Goal: Information Seeking & Learning: Find specific page/section

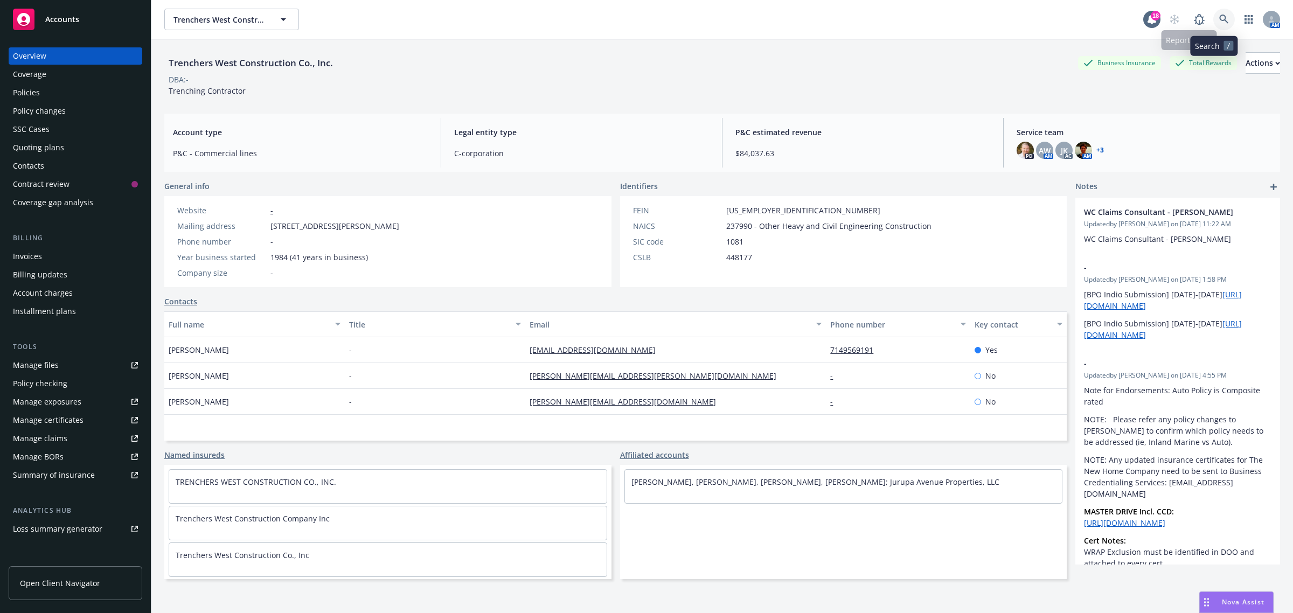
click at [1220, 18] on icon at bounding box center [1225, 20] width 10 height 10
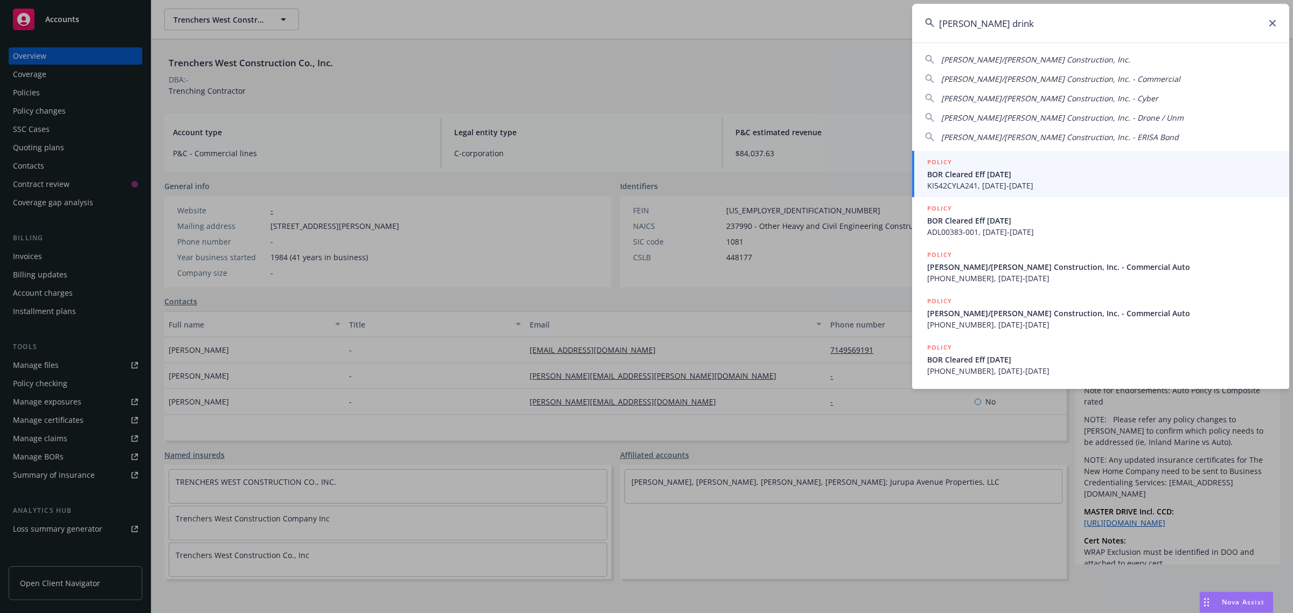
click at [987, 63] on span "Elliott/Drinkward Construction, Inc." at bounding box center [1036, 59] width 189 height 10
type input "Elliott/Drinkward Construction, Inc."
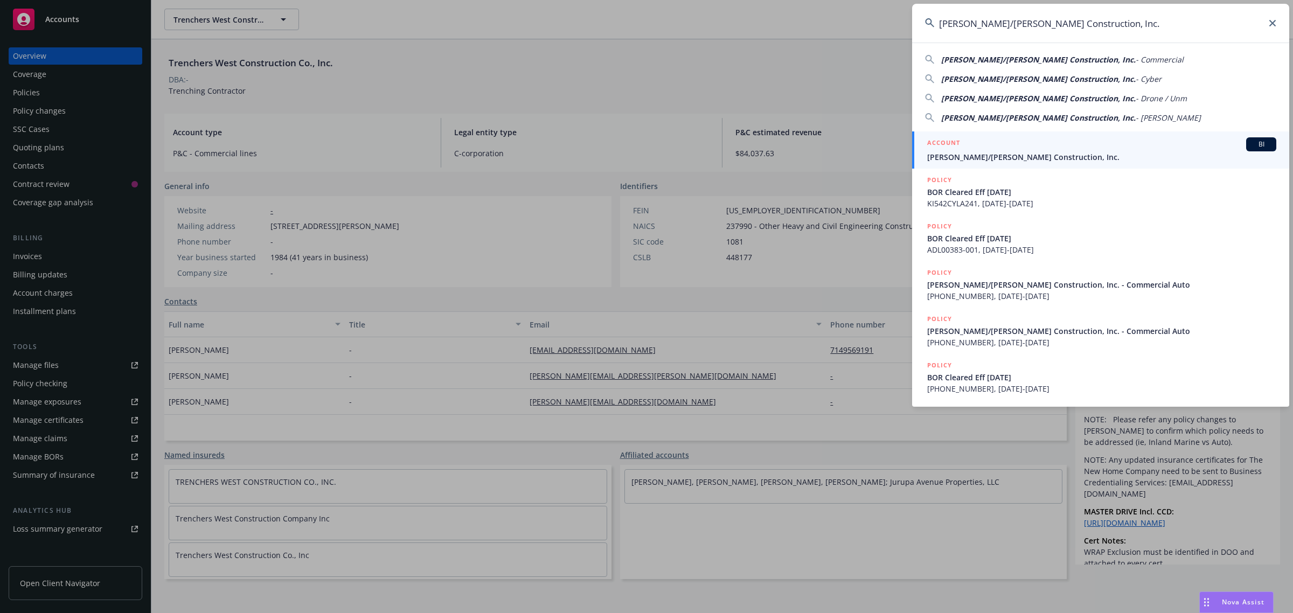
click at [971, 151] on span "Elliott/Drinkward Construction, Inc." at bounding box center [1102, 156] width 349 height 11
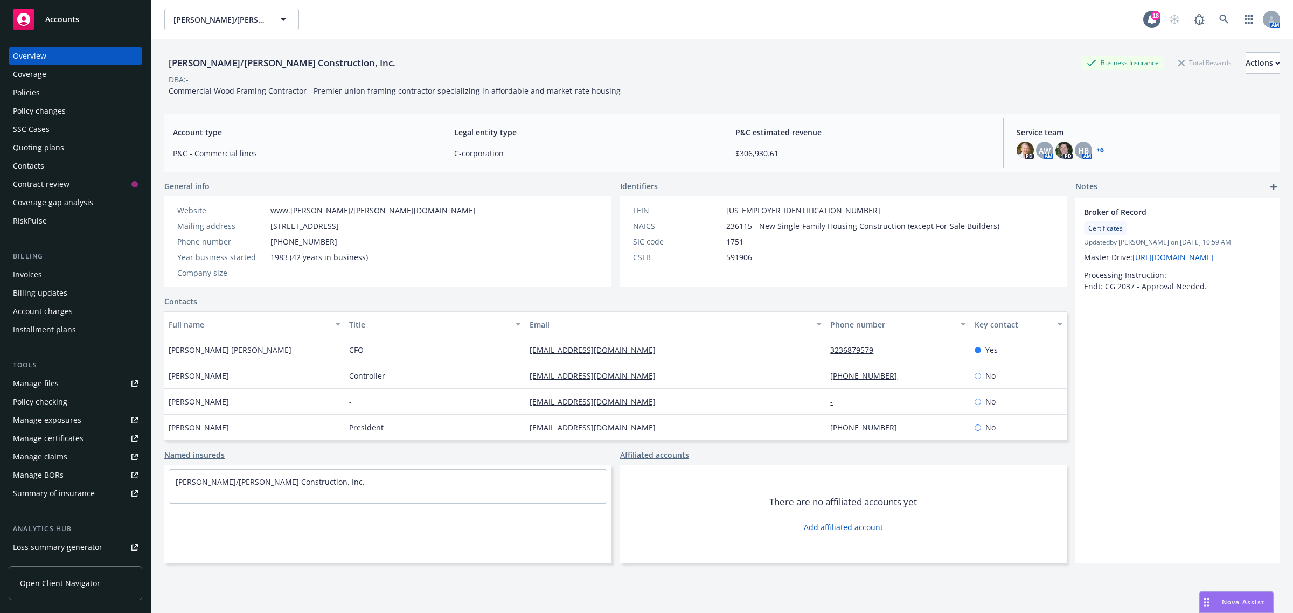
click at [61, 91] on div "Policies" at bounding box center [75, 92] width 125 height 17
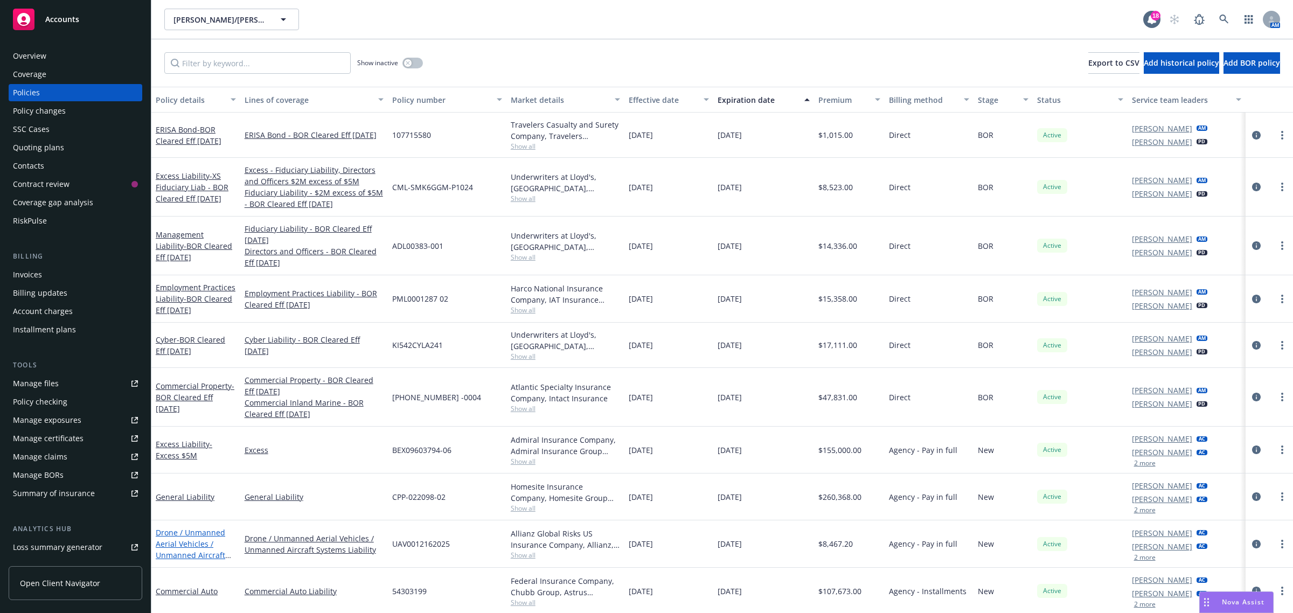
click at [190, 542] on link "Drone / Unmanned Aerial Vehicles / Unmanned Aircraft Systems Liability" at bounding box center [191, 550] width 70 height 44
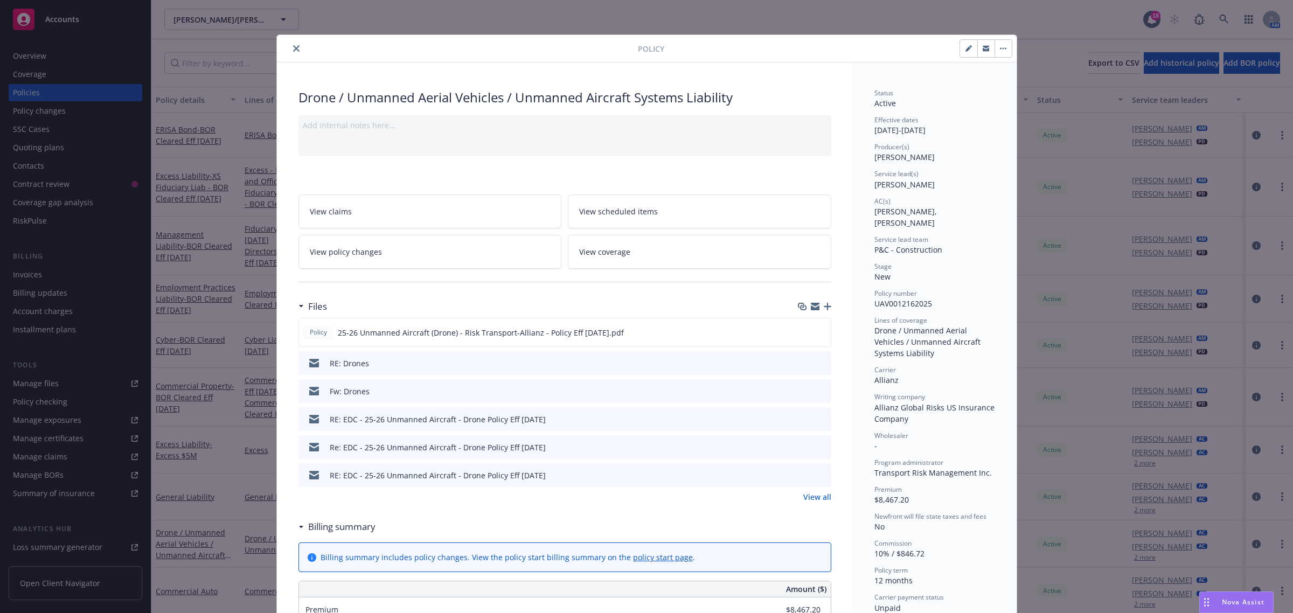
click at [290, 49] on button "close" at bounding box center [296, 48] width 13 height 13
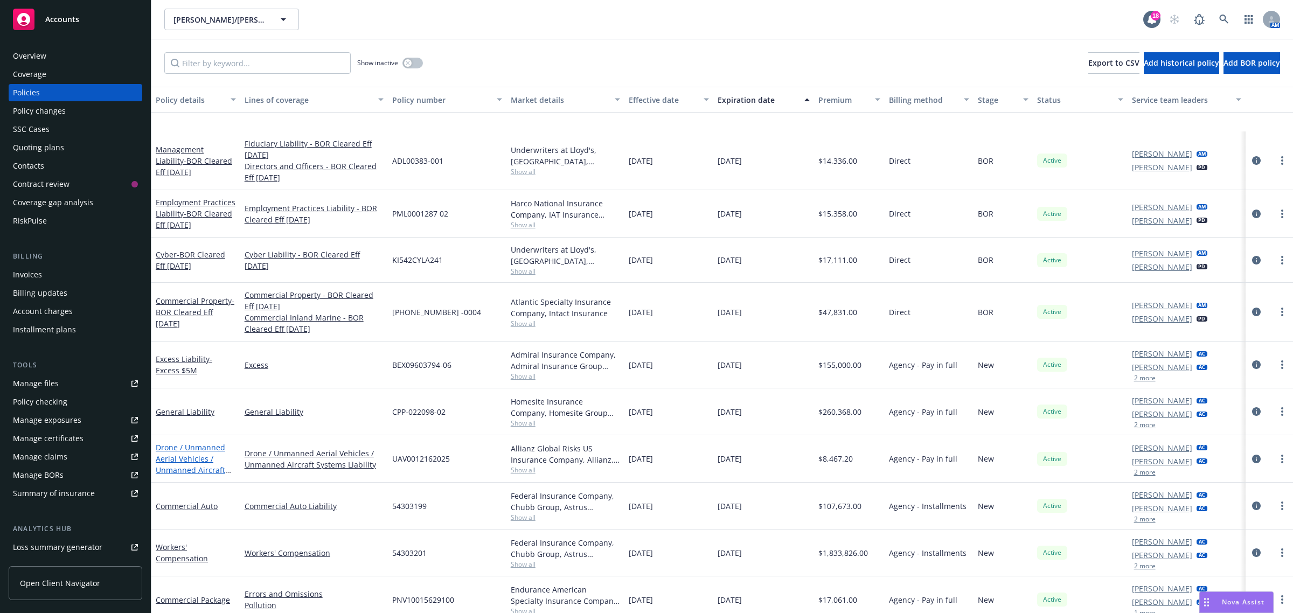
scroll to position [135, 0]
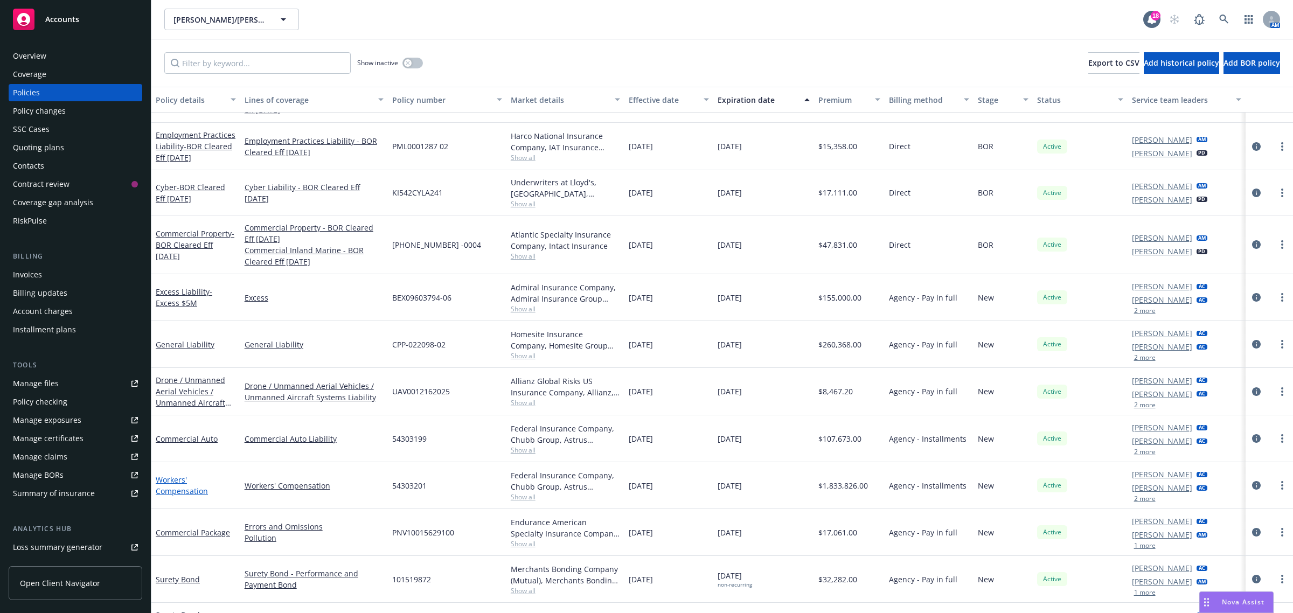
click at [177, 484] on link "Workers' Compensation" at bounding box center [182, 486] width 52 height 22
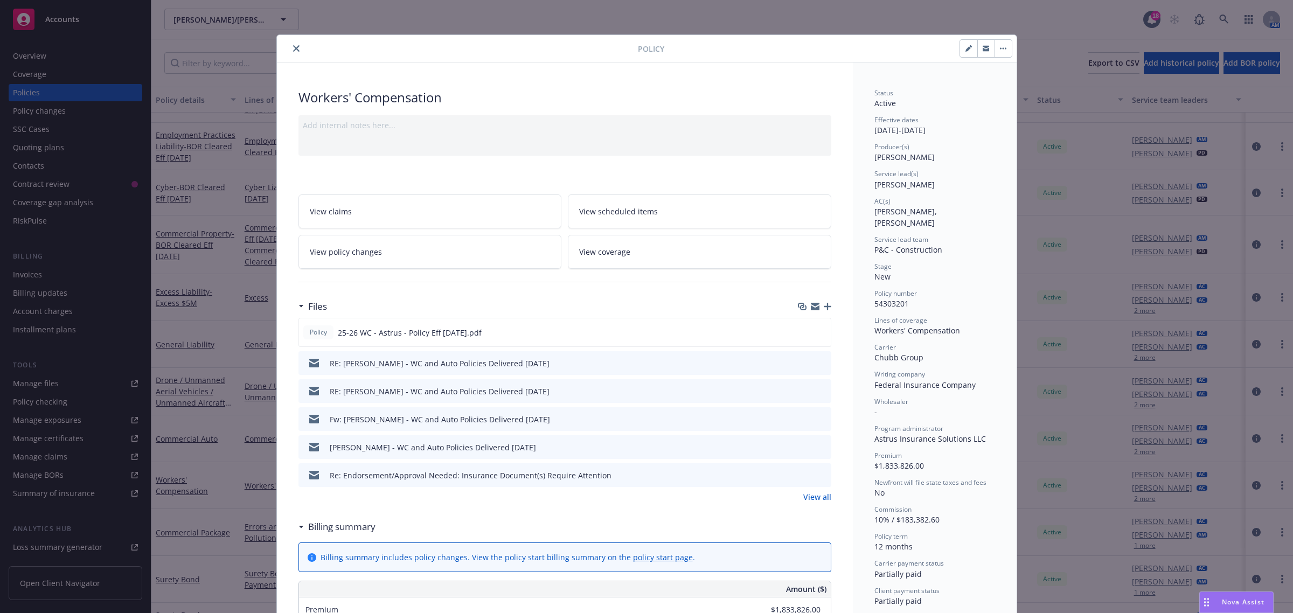
click at [293, 47] on icon "close" at bounding box center [296, 48] width 6 height 6
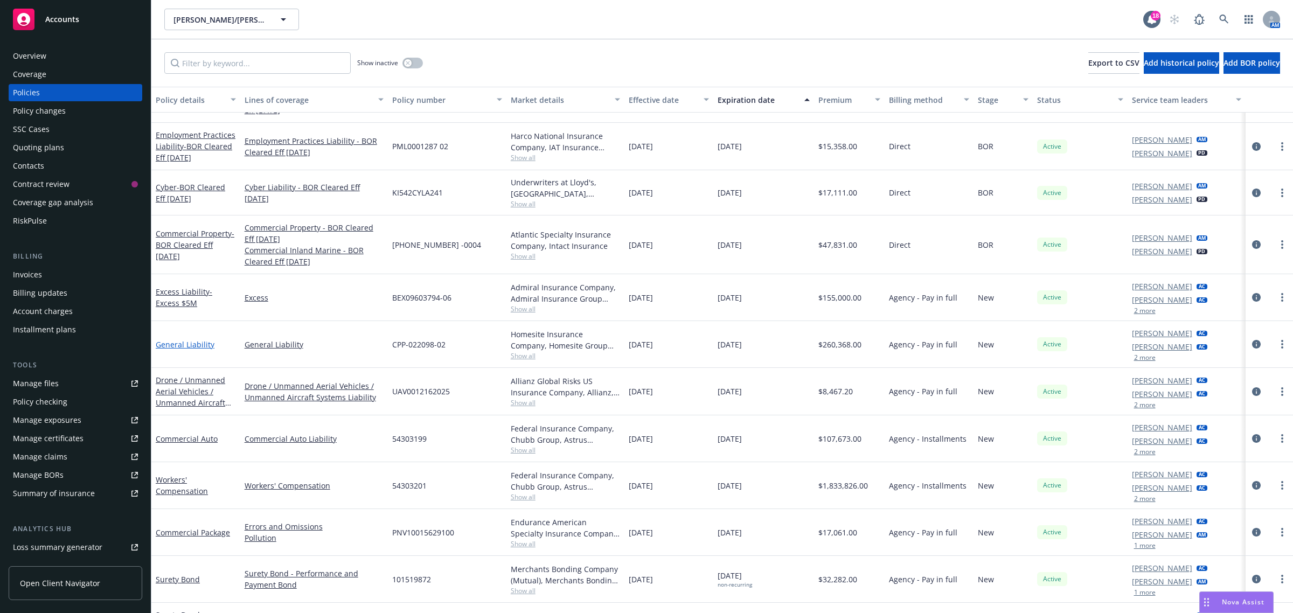
click at [197, 347] on link "General Liability" at bounding box center [185, 345] width 59 height 10
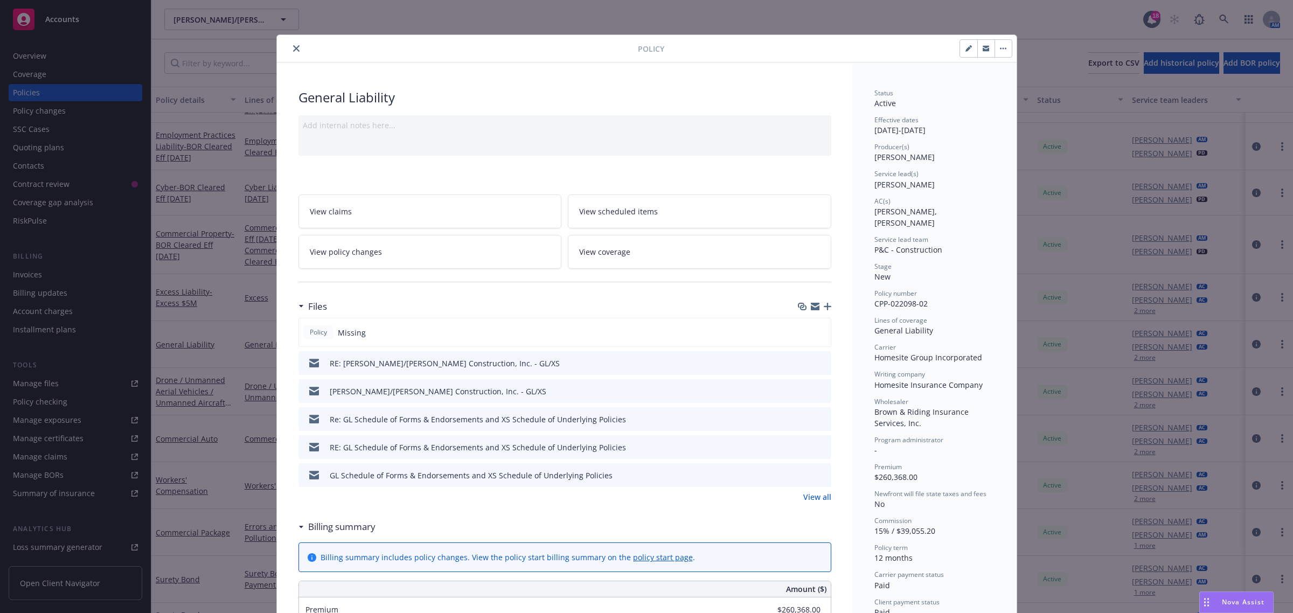
click at [283, 49] on div at bounding box center [459, 48] width 357 height 13
click at [290, 49] on button "close" at bounding box center [296, 48] width 13 height 13
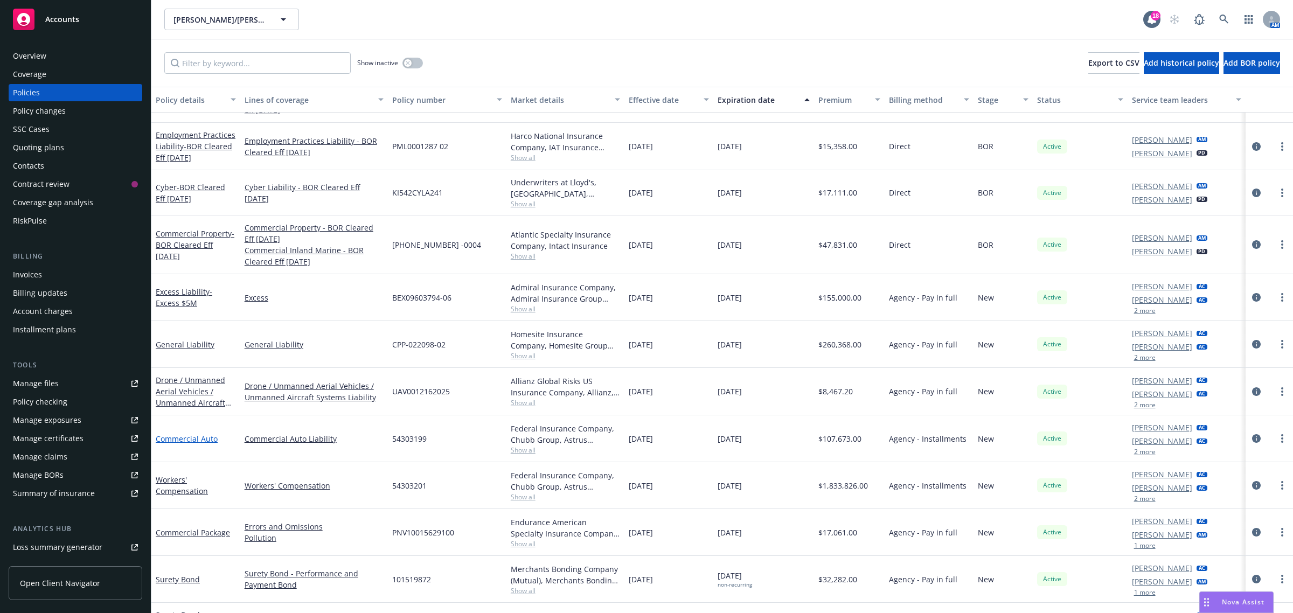
click at [202, 440] on link "Commercial Auto" at bounding box center [187, 439] width 62 height 10
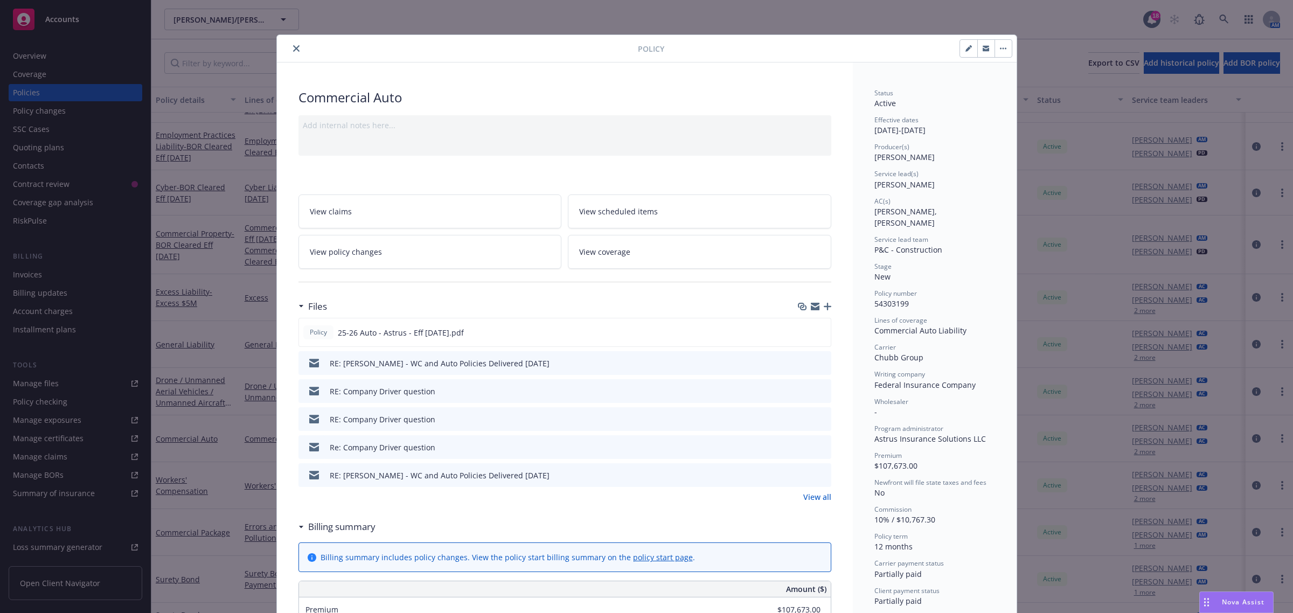
click at [293, 50] on icon "close" at bounding box center [296, 48] width 6 height 6
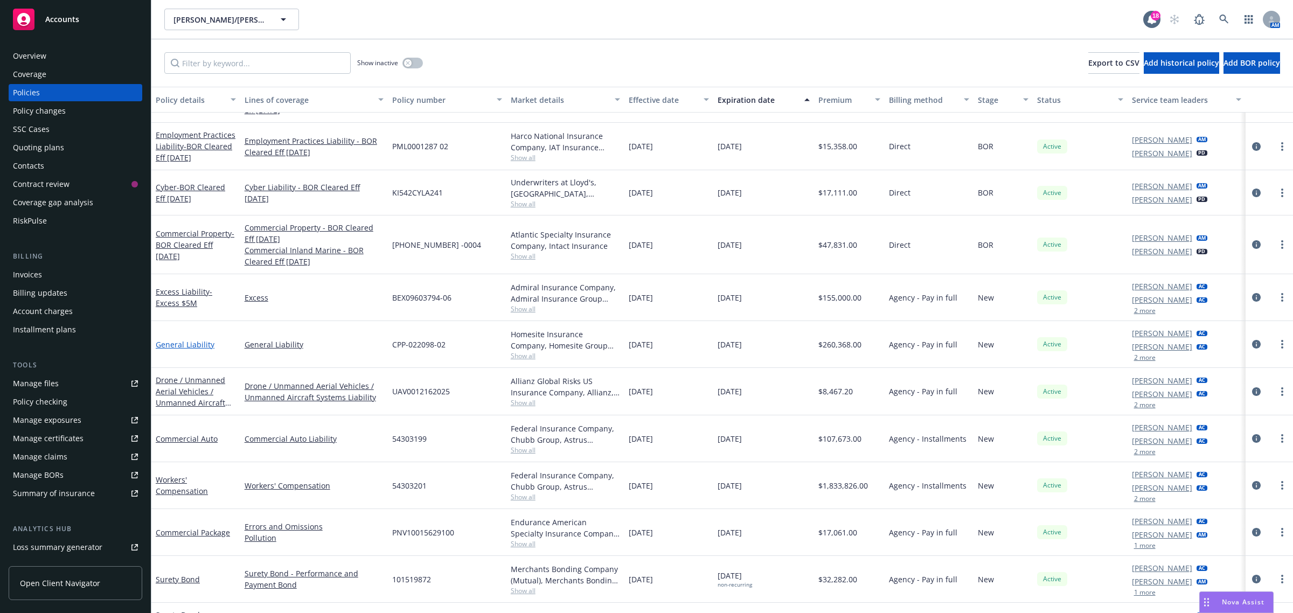
click at [200, 343] on link "General Liability" at bounding box center [185, 345] width 59 height 10
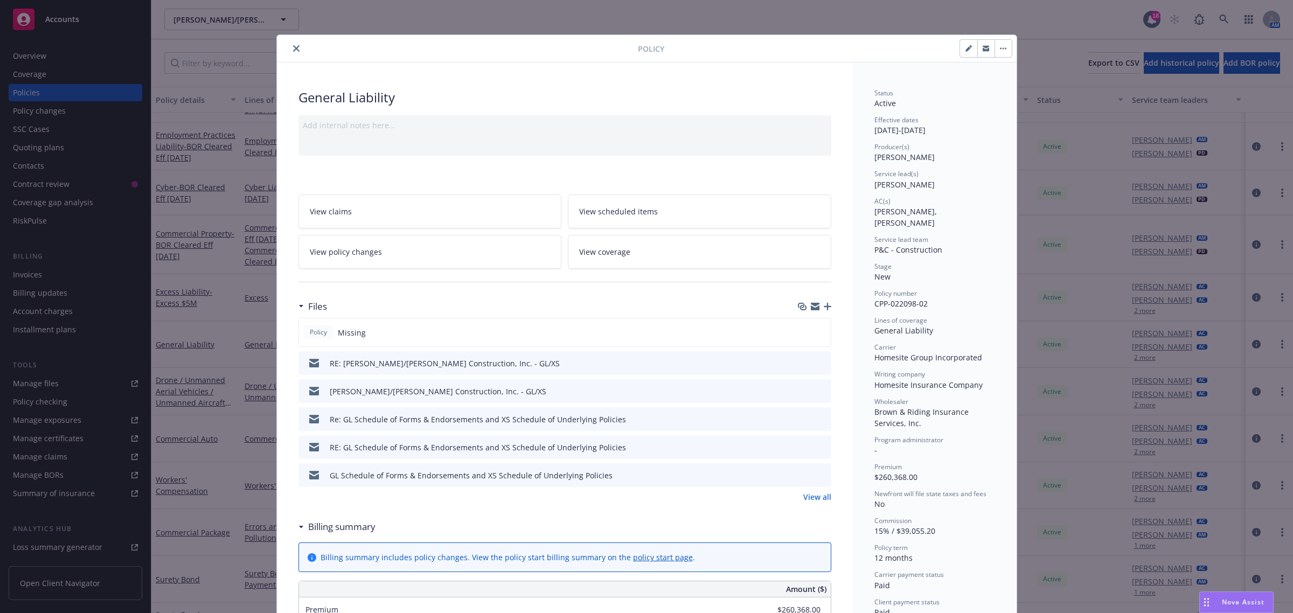
scroll to position [32, 0]
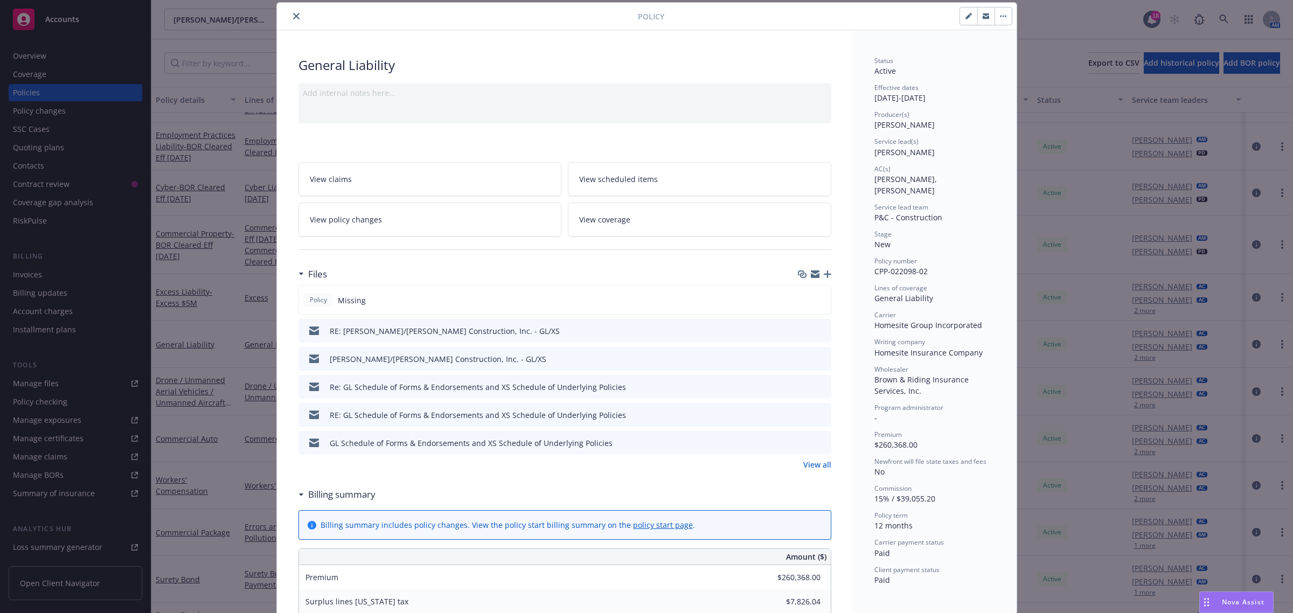
click at [816, 330] on icon "preview file" at bounding box center [821, 331] width 10 height 8
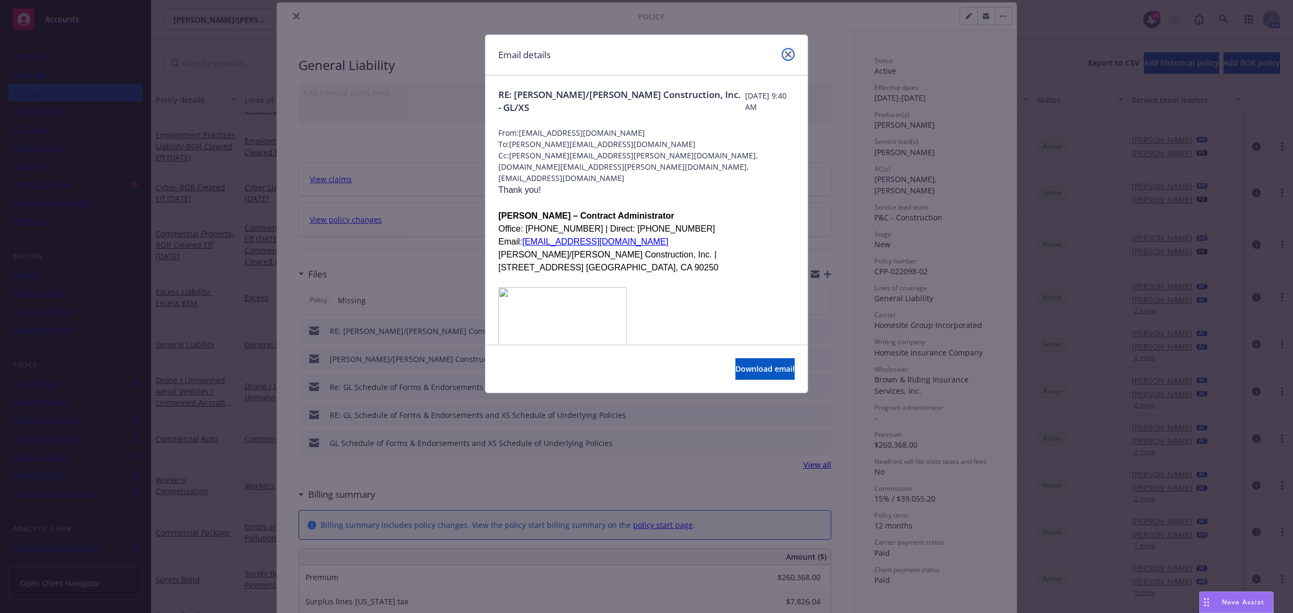
click at [783, 56] on link "close" at bounding box center [788, 54] width 13 height 13
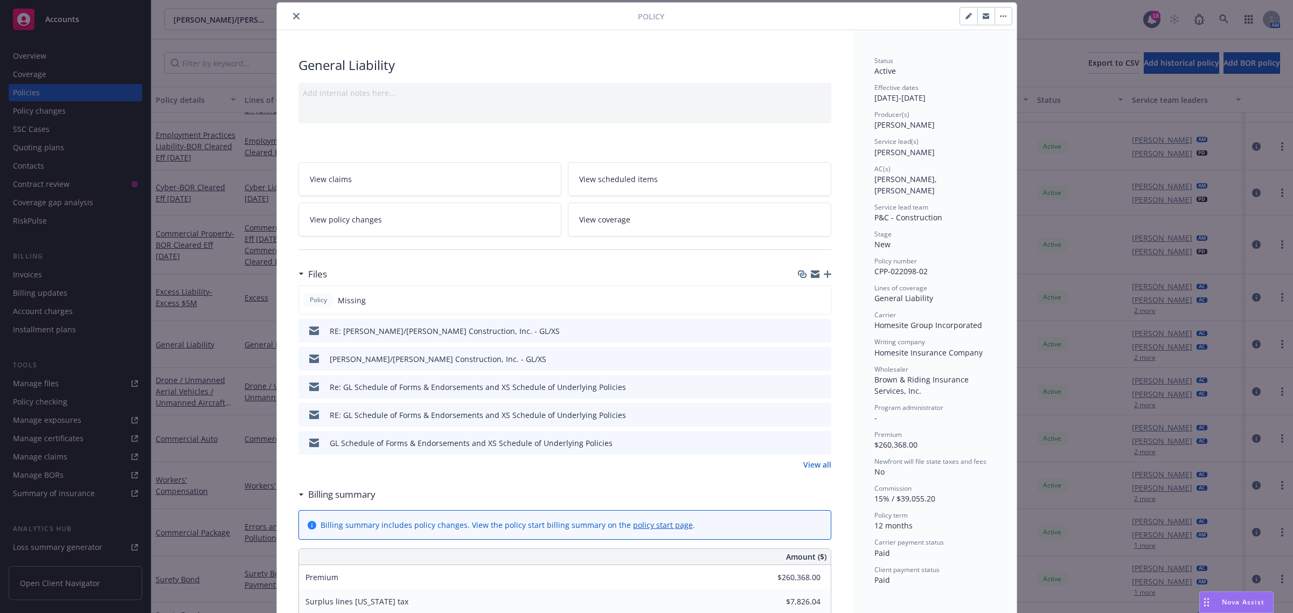
click at [816, 412] on icon "preview file" at bounding box center [821, 415] width 10 height 8
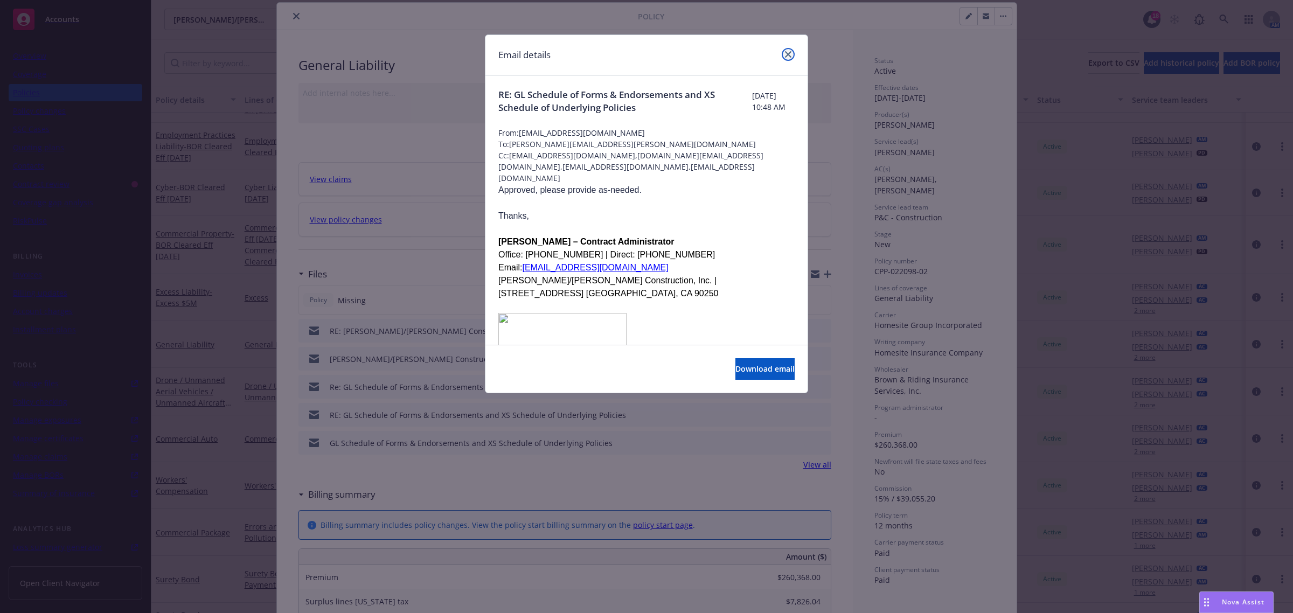
click at [788, 54] on icon "close" at bounding box center [788, 54] width 6 height 6
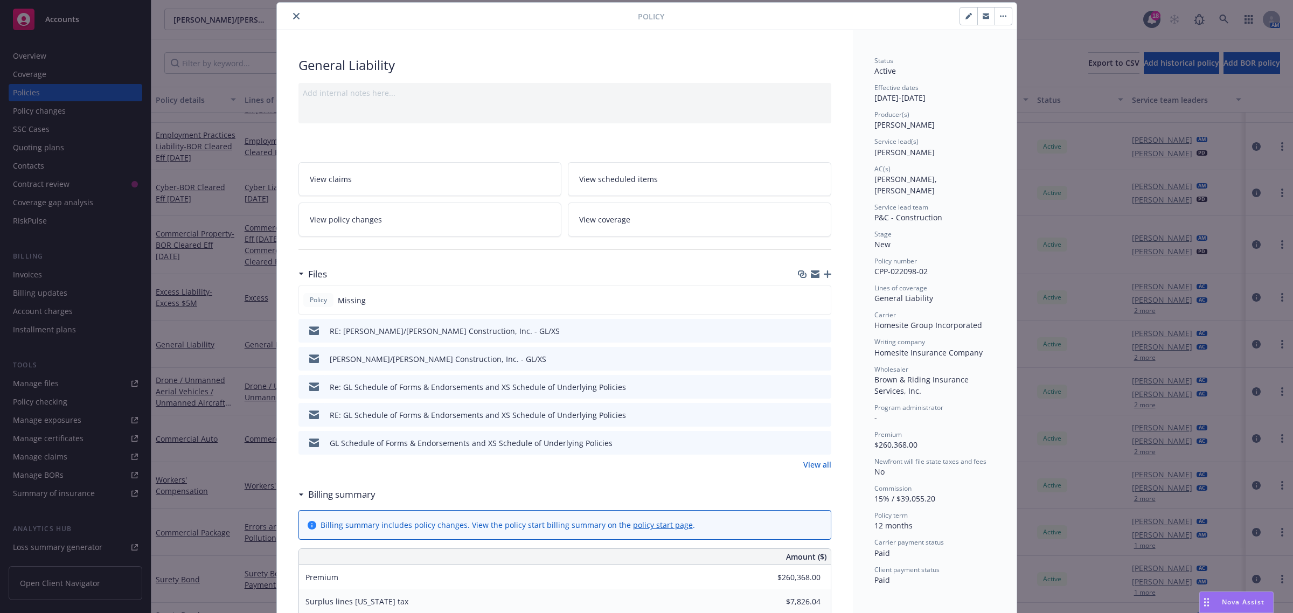
click at [815, 468] on link "View all" at bounding box center [818, 464] width 28 height 11
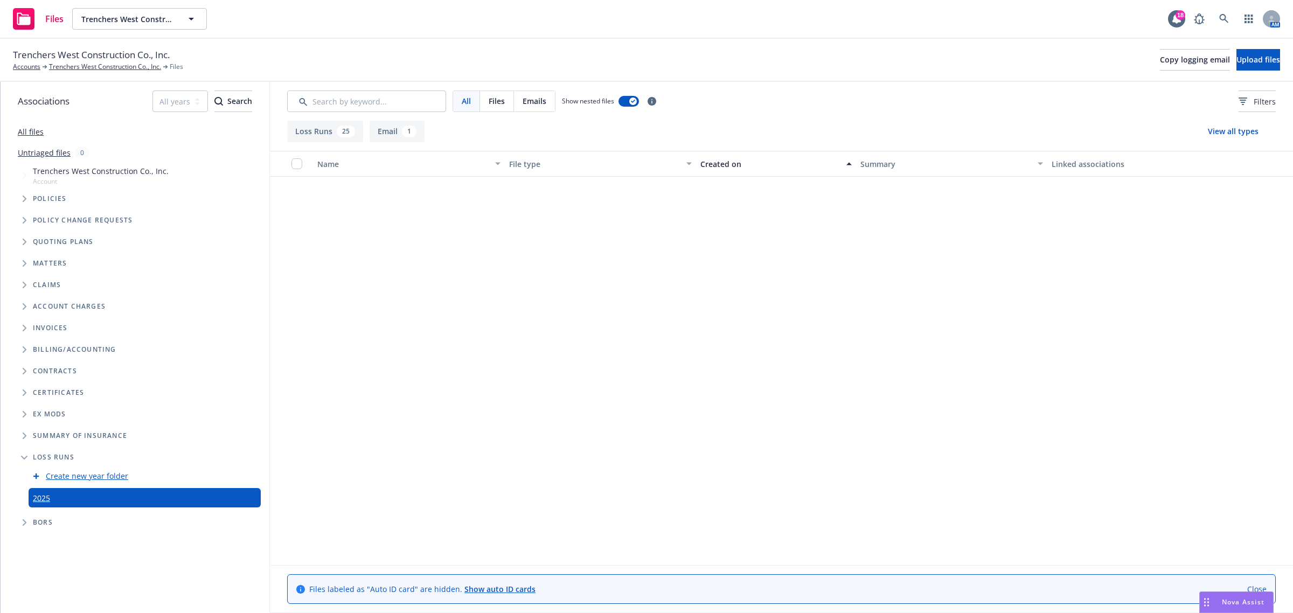
scroll to position [852, 0]
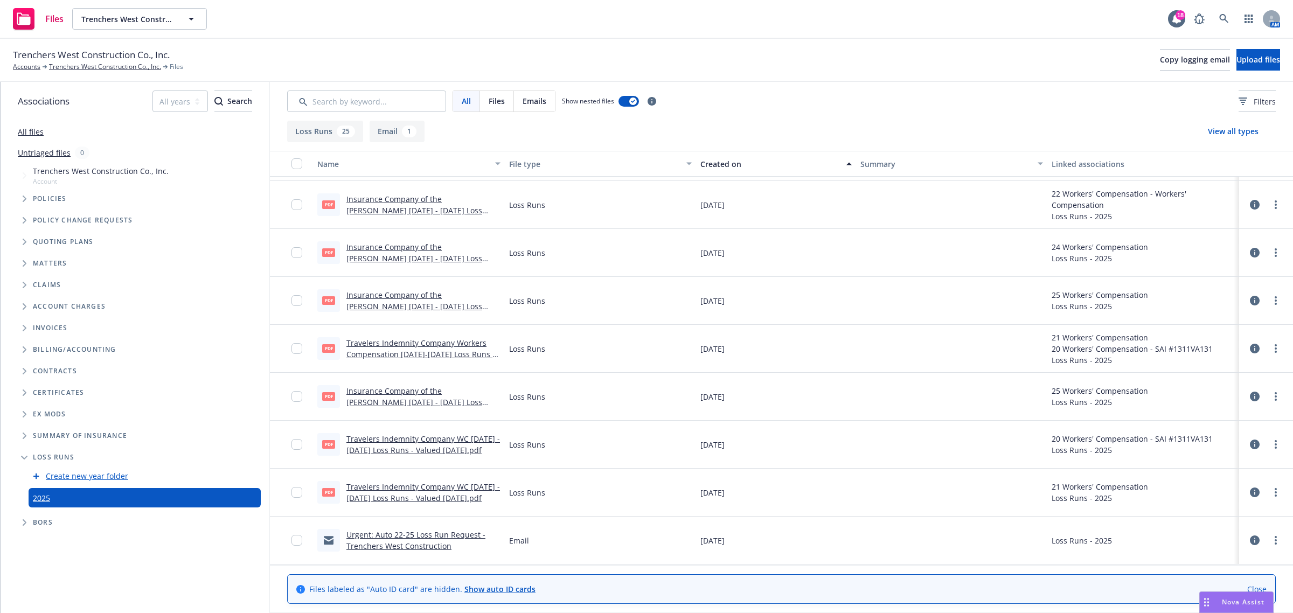
click at [1220, 599] on div "Nova Assist" at bounding box center [1244, 602] width 60 height 9
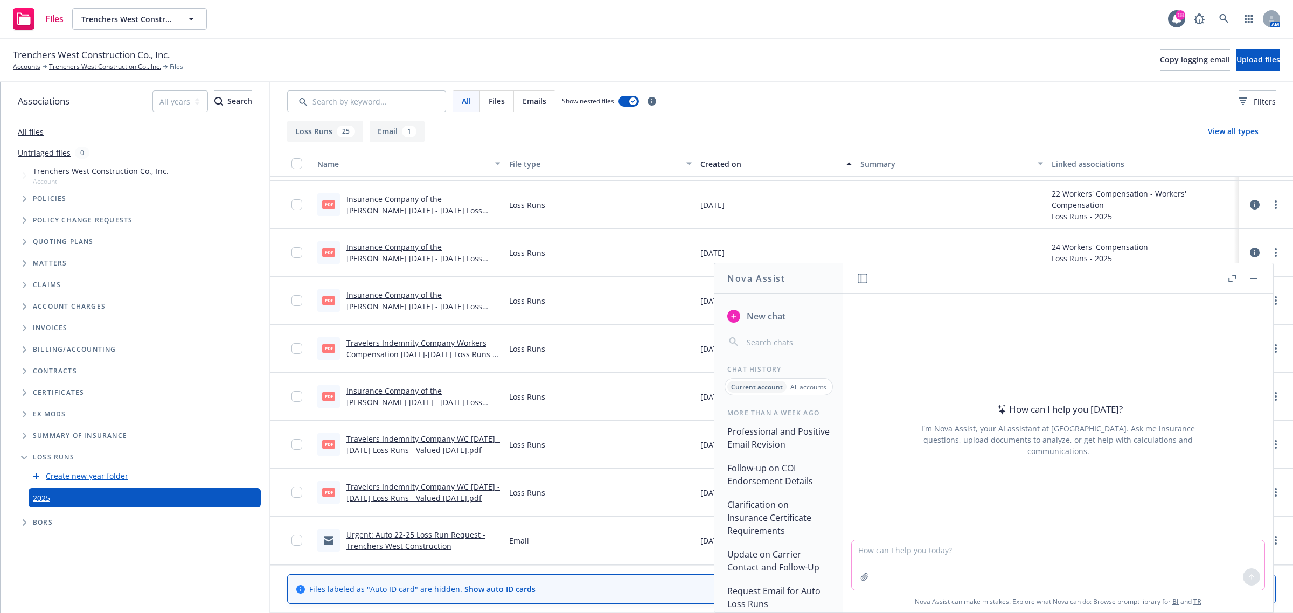
click at [960, 549] on textarea at bounding box center [1058, 566] width 413 height 50
paste textarea "Hi Dana, I’m following up for the 2025 GL Policy for Elliott Drinkward General …"
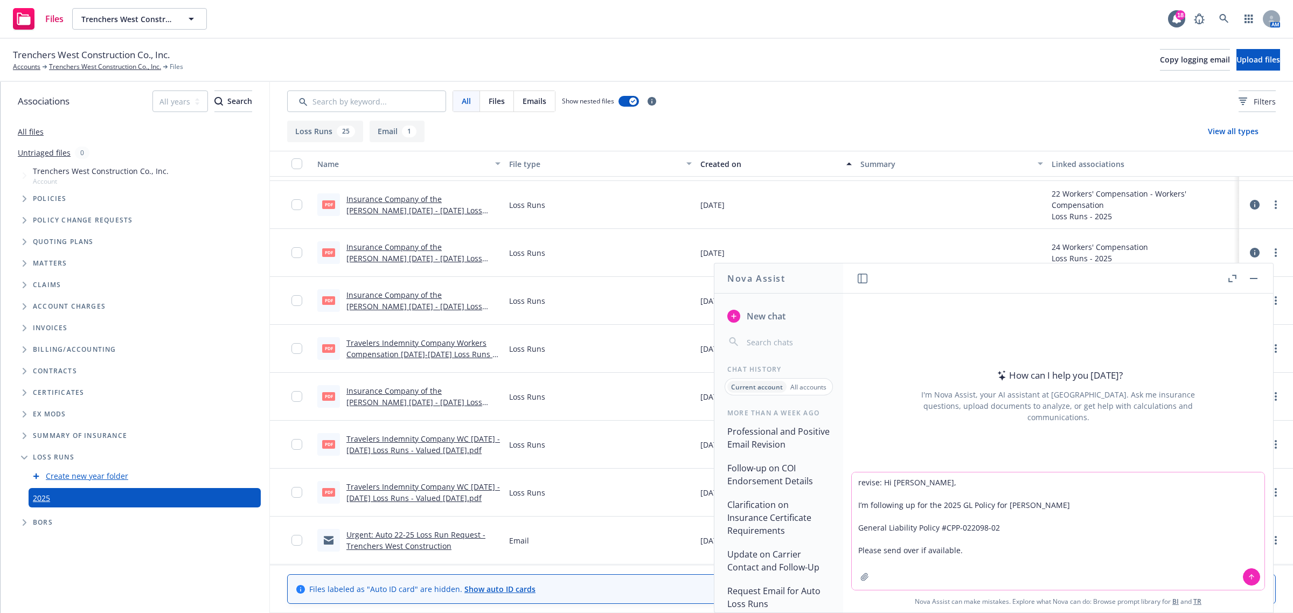
type textarea "revise: Hi Dana, I’m following up for the 2025 GL Policy for Elliott Drinkward …"
click at [1248, 579] on icon at bounding box center [1252, 577] width 8 height 8
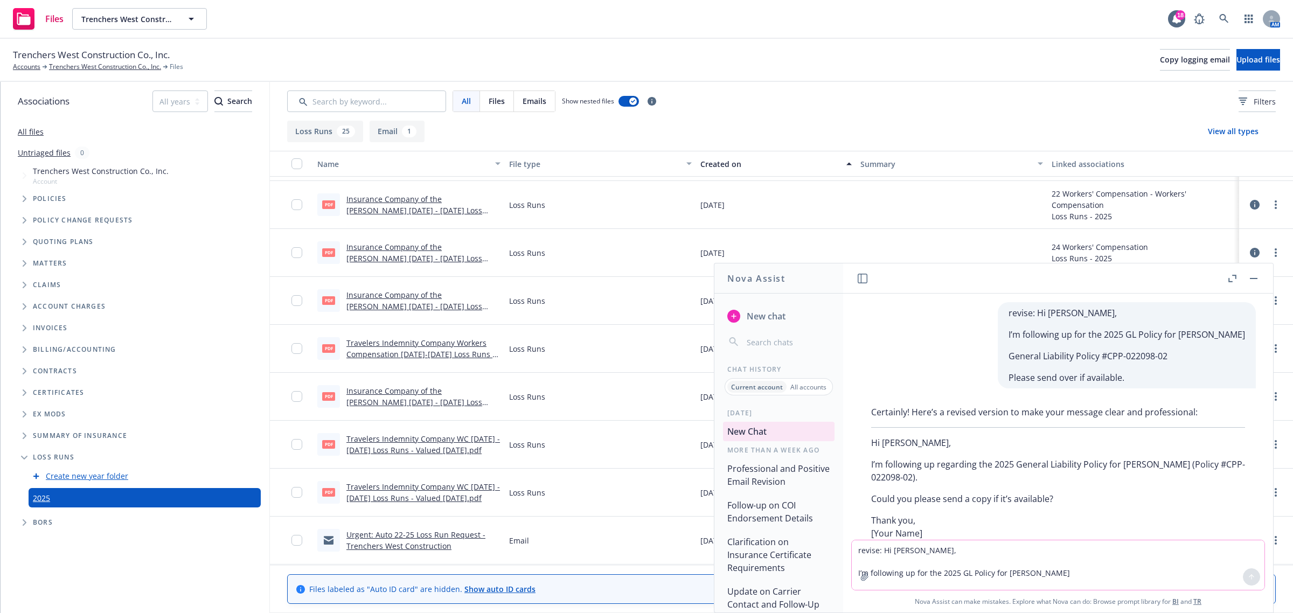
scroll to position [61, 0]
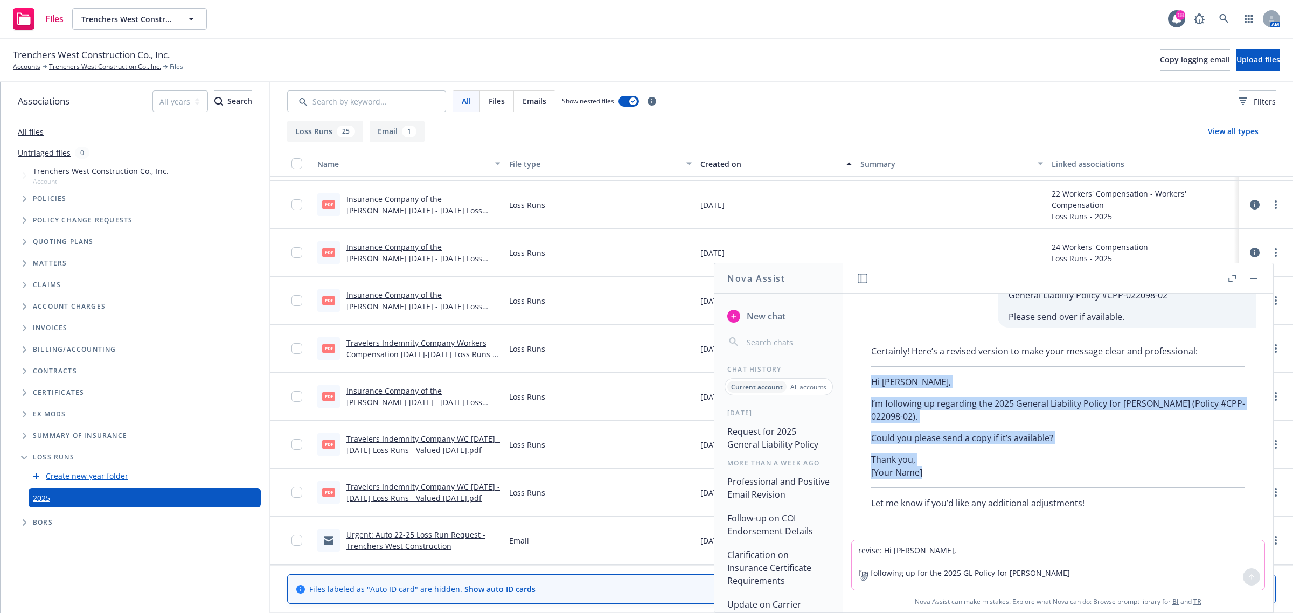
drag, startPoint x: 880, startPoint y: 389, endPoint x: 939, endPoint y: 475, distance: 104.2
click at [939, 475] on div "Certainly! Here’s a revised version to make your message clear and professional…" at bounding box center [1059, 428] width 396 height 174
copy div "Hi Dana, I’m following up regarding the 2025 General Liability Policy for Ellio…"
click at [1256, 279] on button "button" at bounding box center [1254, 278] width 13 height 13
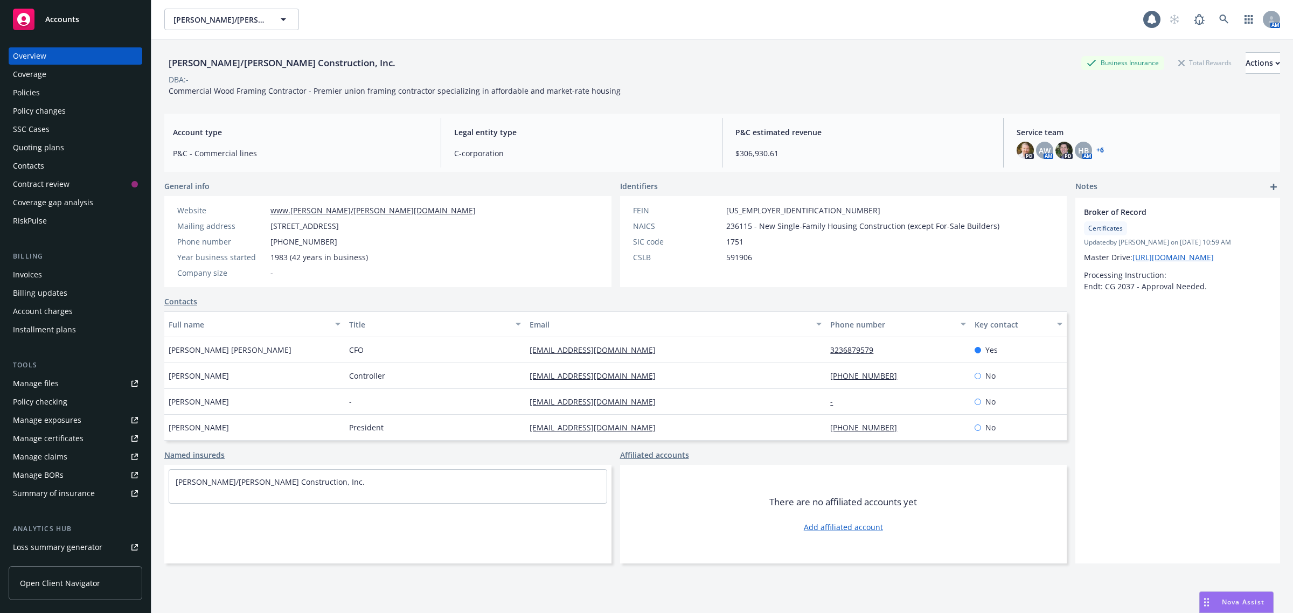
click at [38, 92] on div "Policies" at bounding box center [26, 92] width 27 height 17
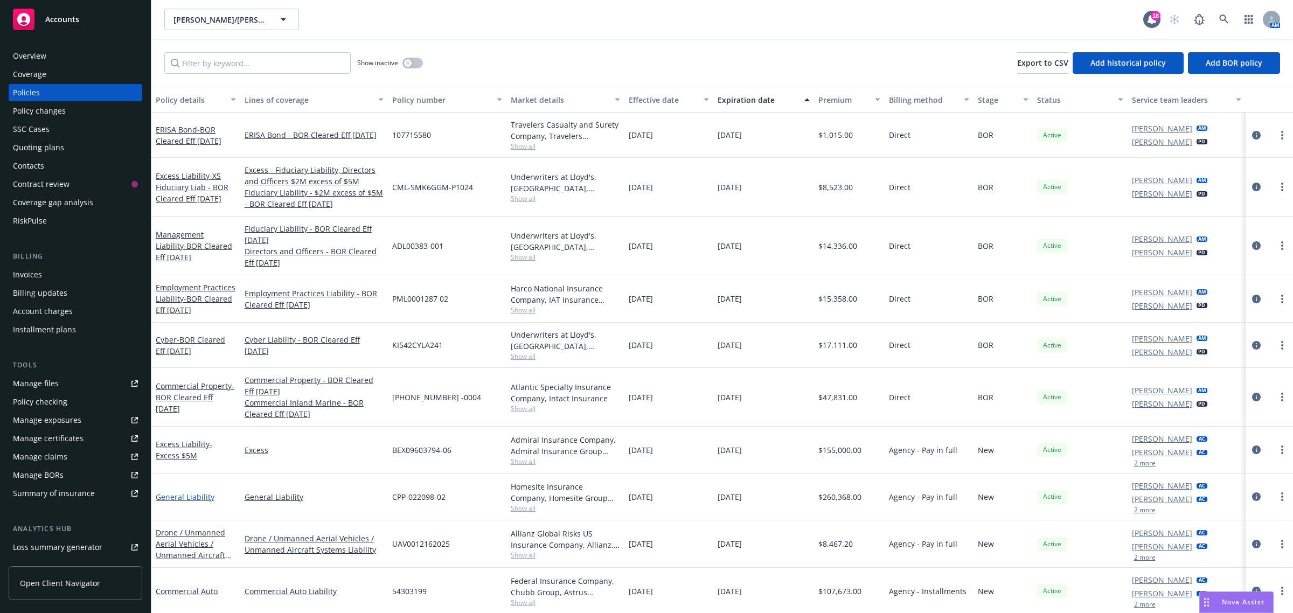
click at [184, 499] on link "General Liability" at bounding box center [185, 497] width 59 height 10
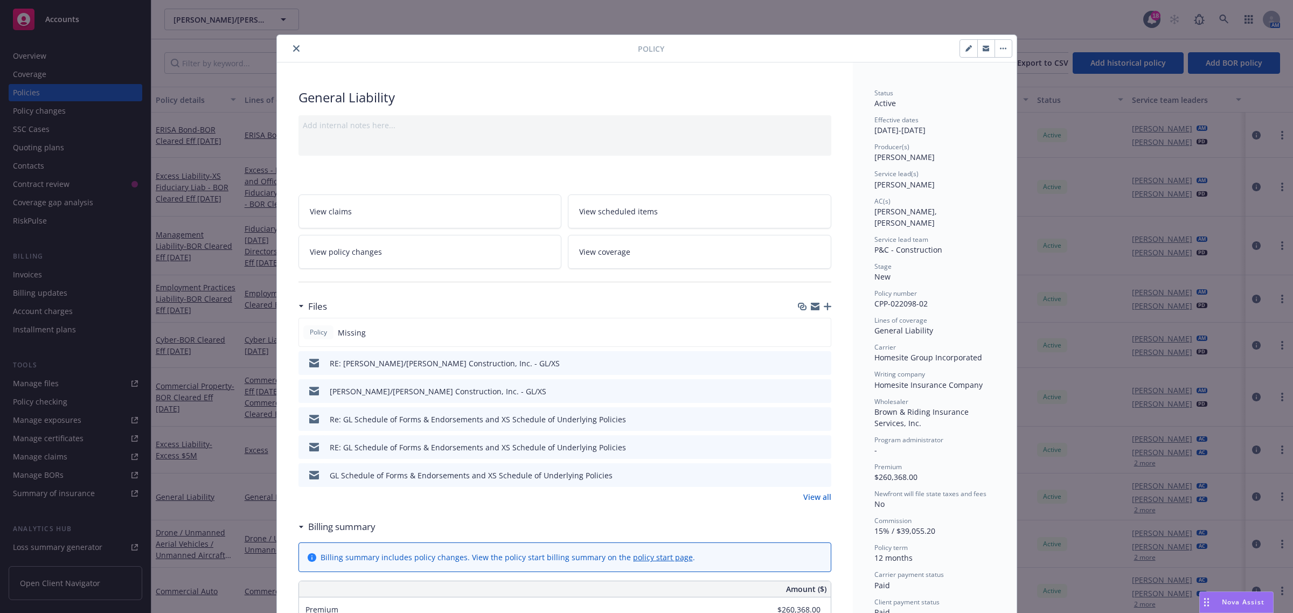
click at [816, 359] on icon "preview file" at bounding box center [821, 363] width 10 height 8
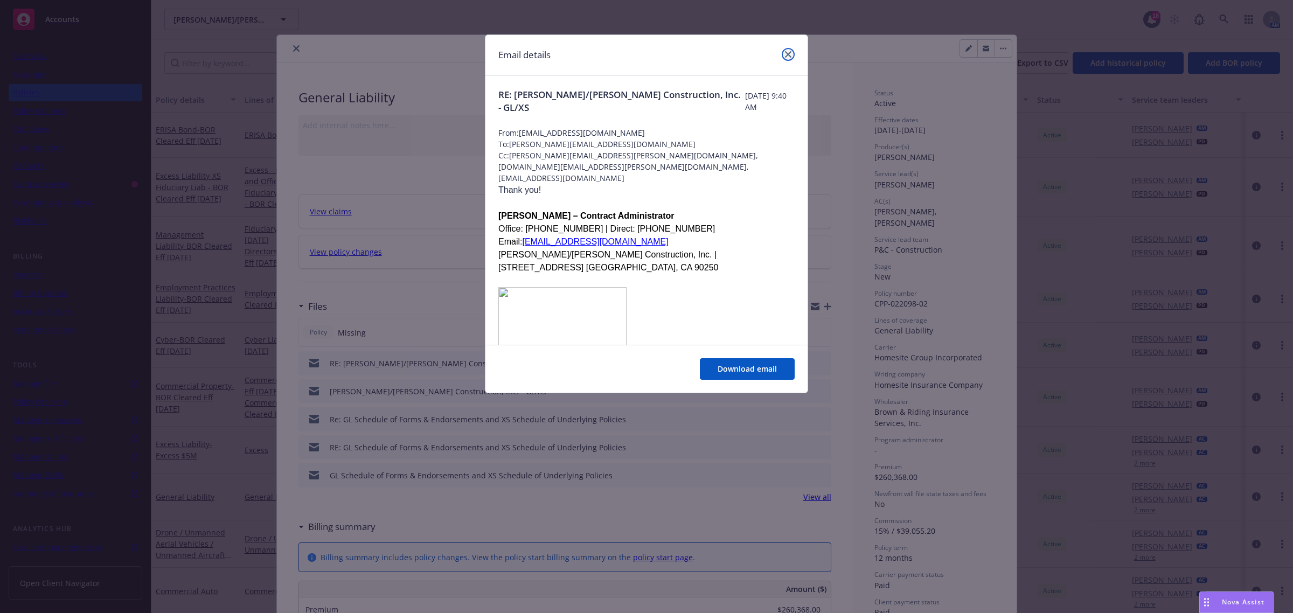
click at [788, 57] on icon "close" at bounding box center [788, 54] width 6 height 6
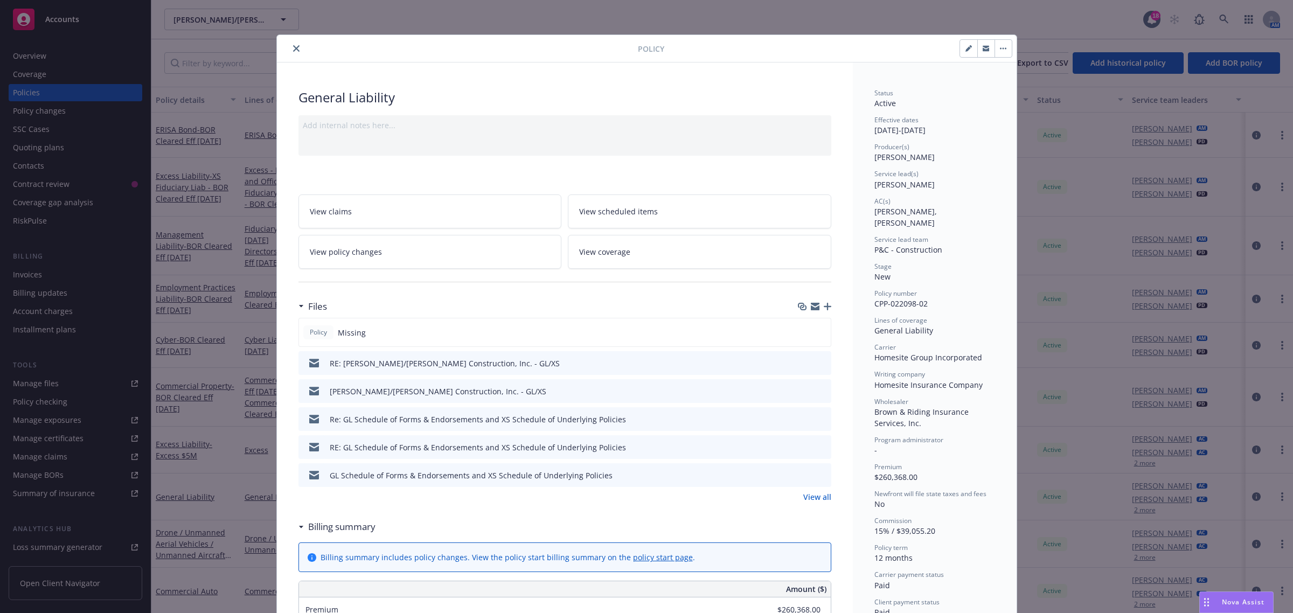
click at [819, 389] on icon "preview file" at bounding box center [821, 391] width 10 height 8
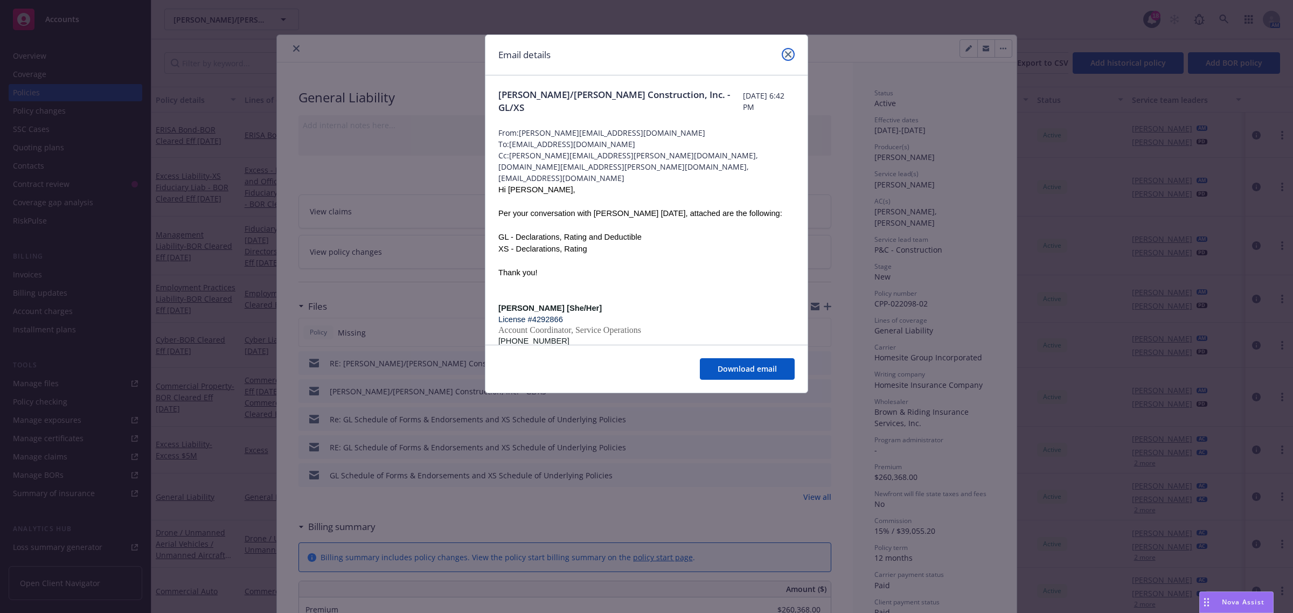
click at [790, 51] on icon "close" at bounding box center [788, 54] width 6 height 6
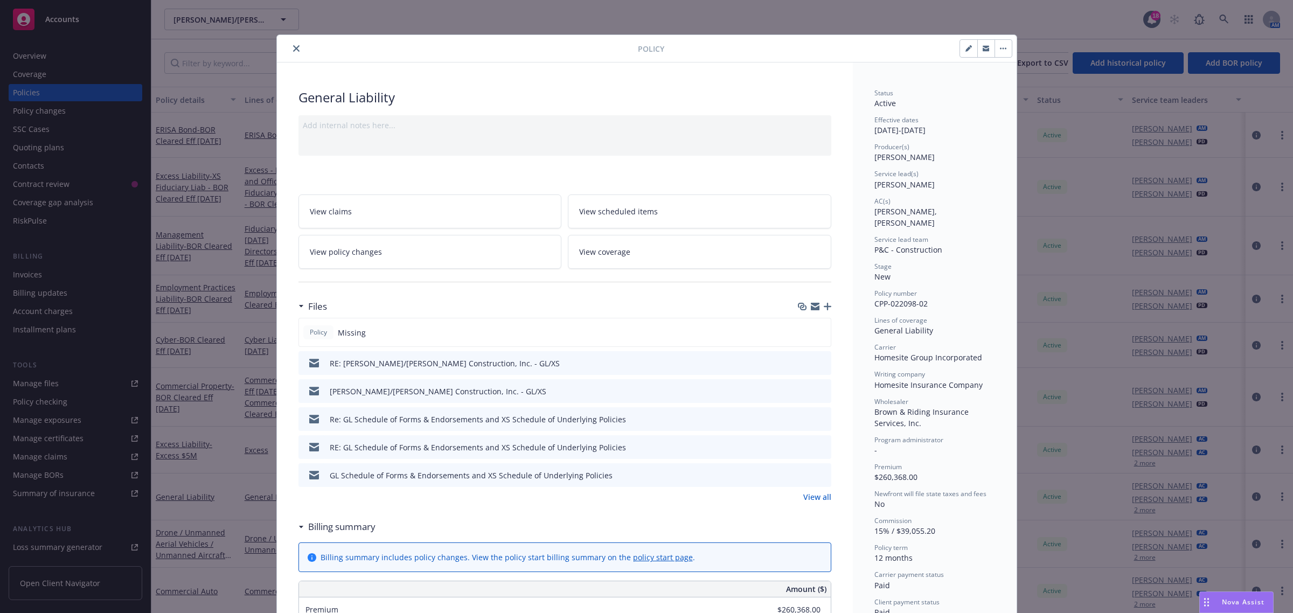
click at [790, 51] on div at bounding box center [839, 48] width 348 height 18
click at [293, 49] on icon "close" at bounding box center [296, 48] width 6 height 6
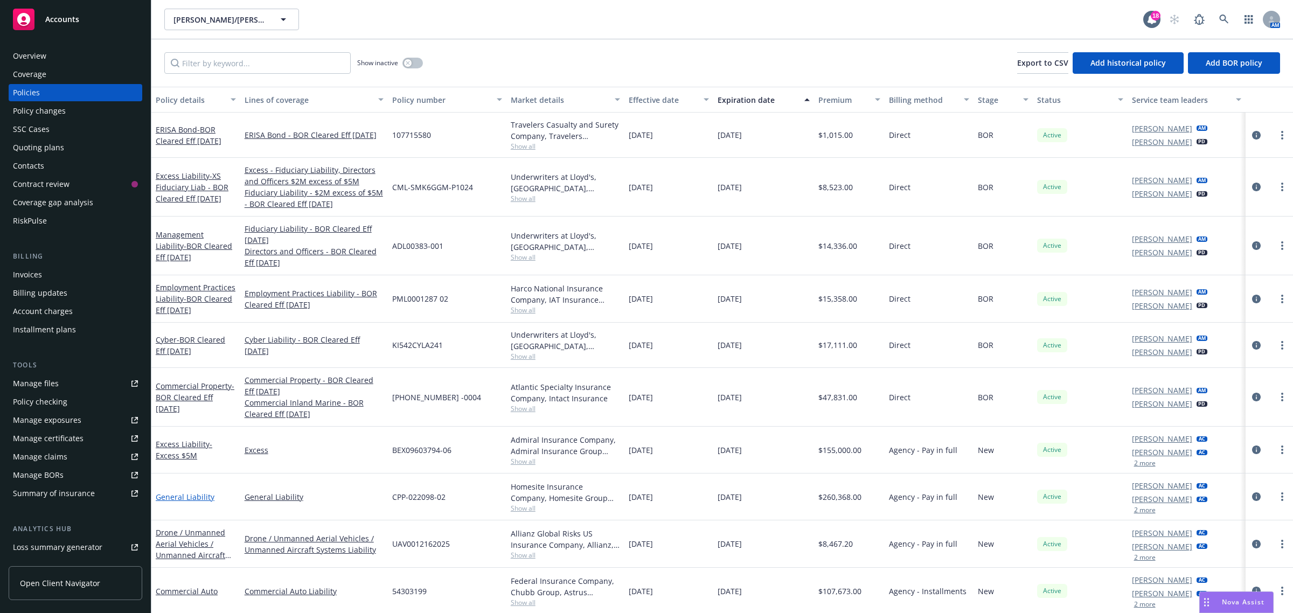
click at [193, 501] on link "General Liability" at bounding box center [185, 497] width 59 height 10
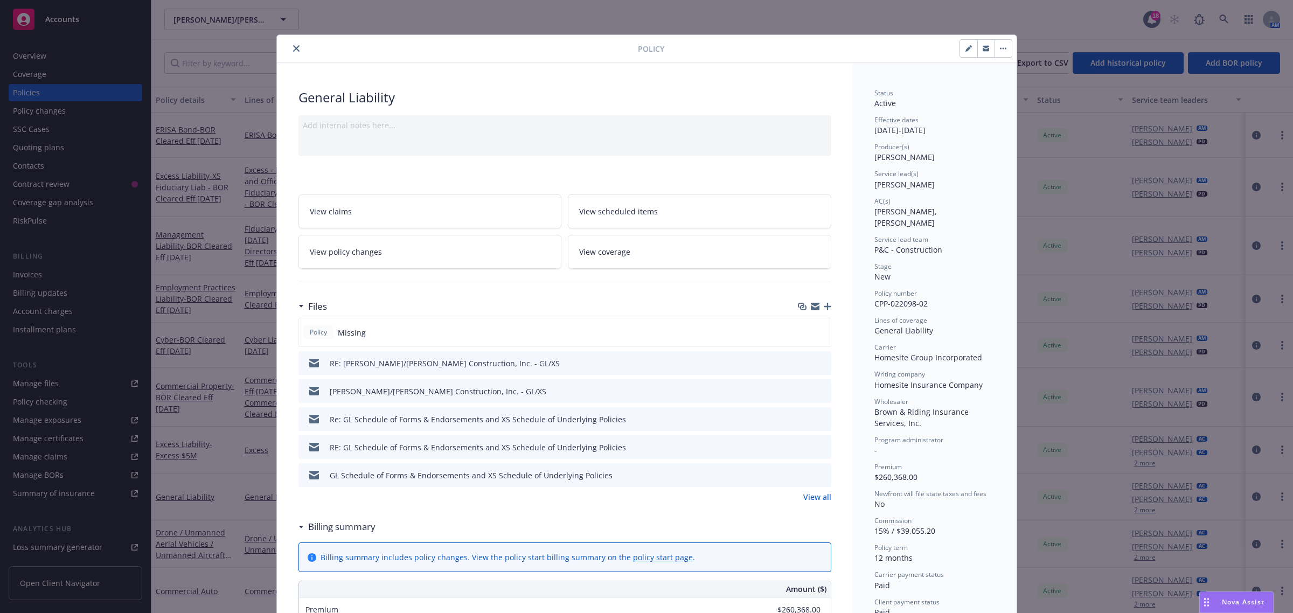
click at [820, 499] on link "View all" at bounding box center [818, 497] width 28 height 11
